Goal: Find specific page/section: Find specific page/section

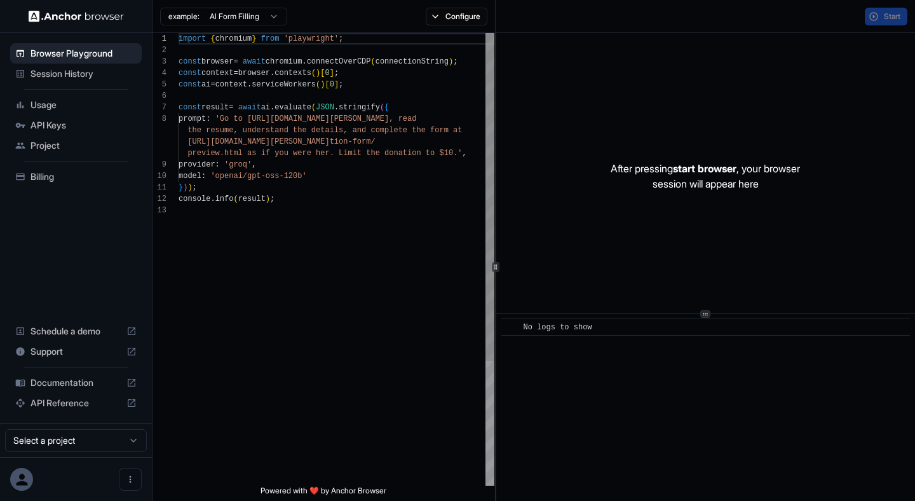
scroll to position [80, 0]
click at [74, 71] on span "Session History" at bounding box center [84, 73] width 106 height 13
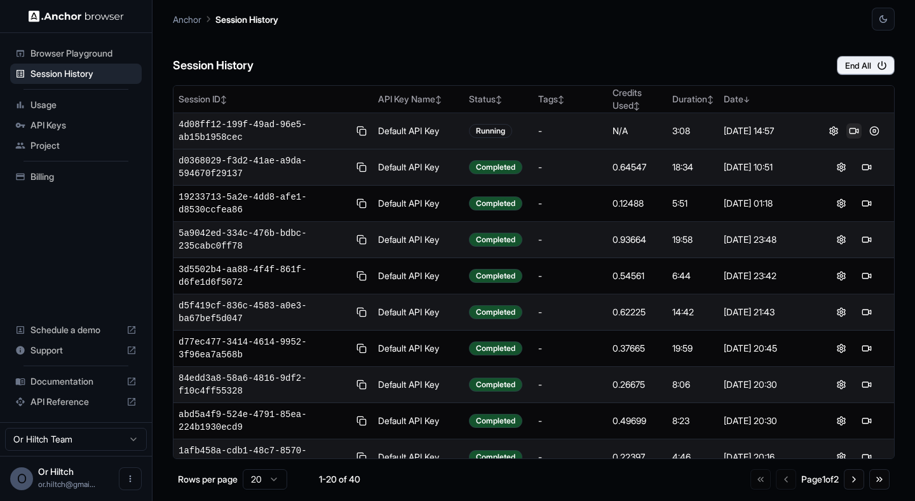
click at [855, 128] on button at bounding box center [853, 130] width 15 height 15
